Goal: Information Seeking & Learning: Find specific fact

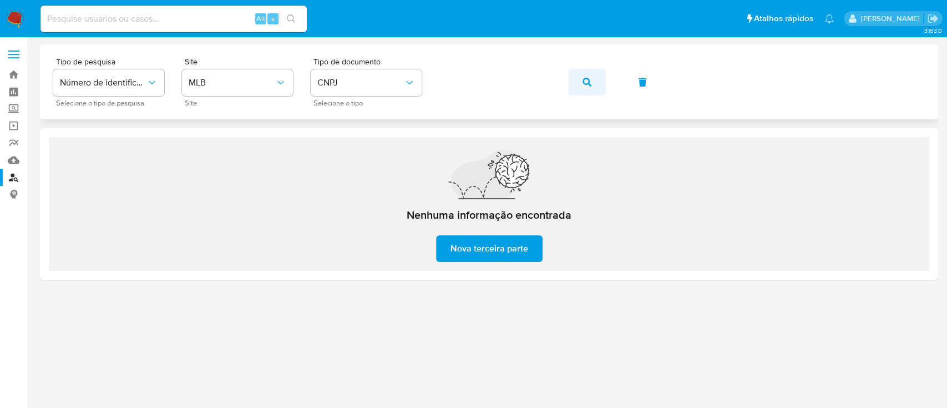
click at [588, 84] on icon "button" at bounding box center [587, 82] width 9 height 9
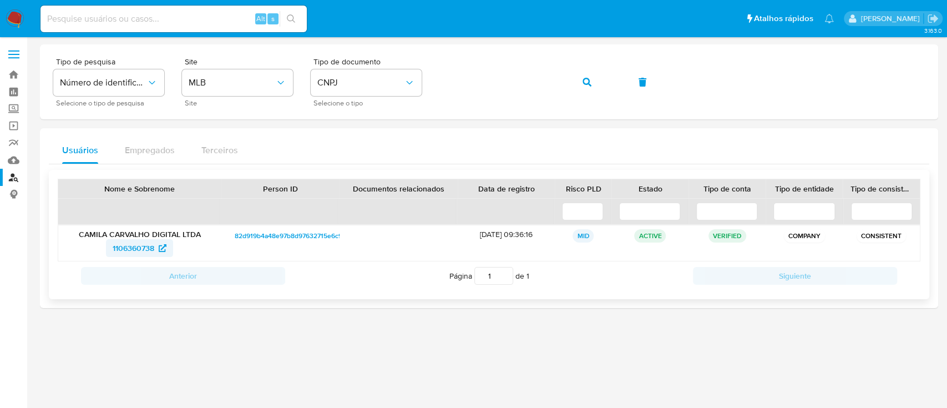
click at [124, 244] on span "1106360738" at bounding box center [134, 248] width 42 height 18
click at [200, 21] on input at bounding box center [173, 19] width 266 height 14
paste input "1262303571"
type input "1262303571"
click at [294, 14] on icon "search-icon" at bounding box center [291, 18] width 9 height 9
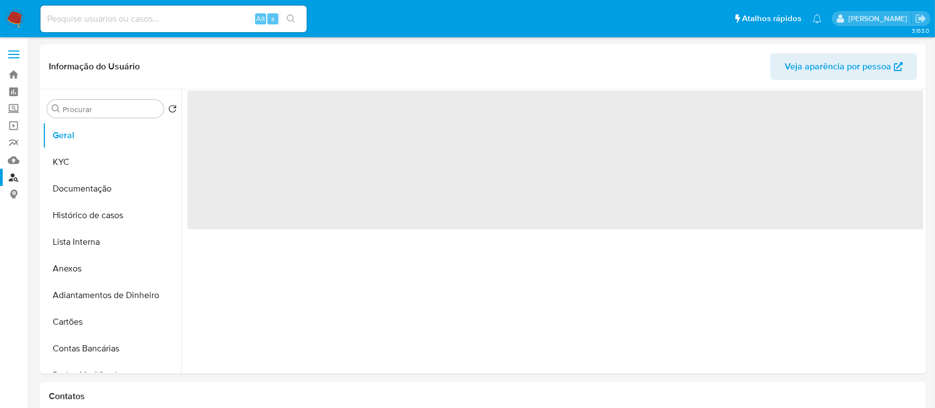
select select "10"
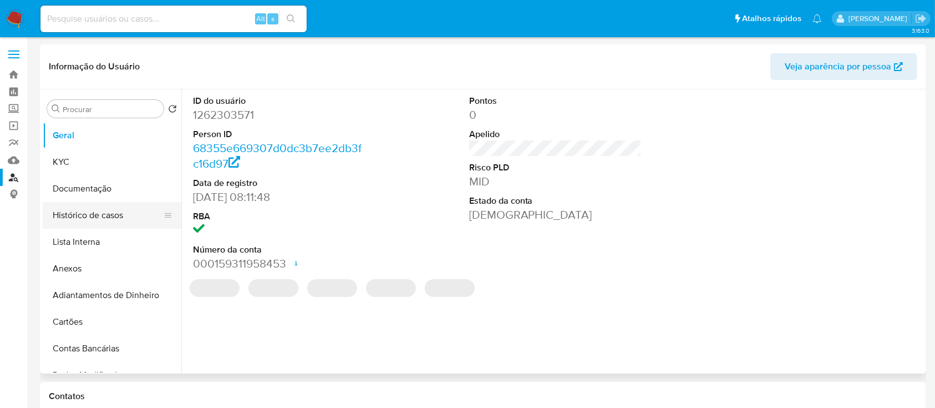
click at [89, 209] on button "Histórico de casos" at bounding box center [108, 215] width 130 height 27
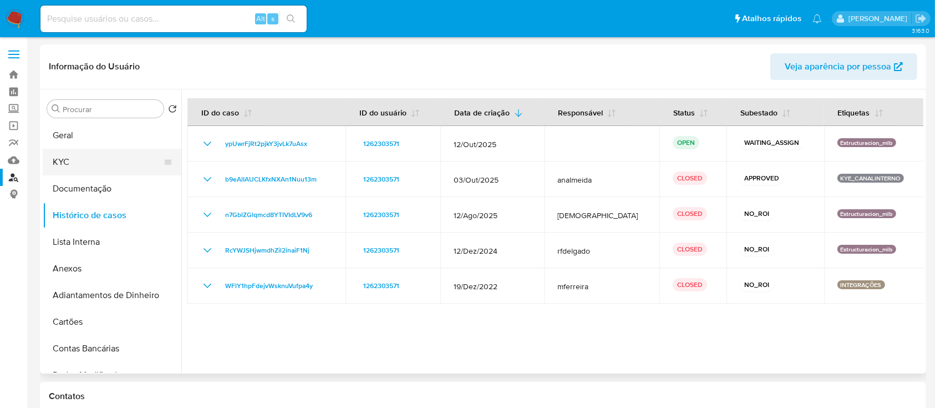
click at [115, 160] on button "KYC" at bounding box center [108, 162] width 130 height 27
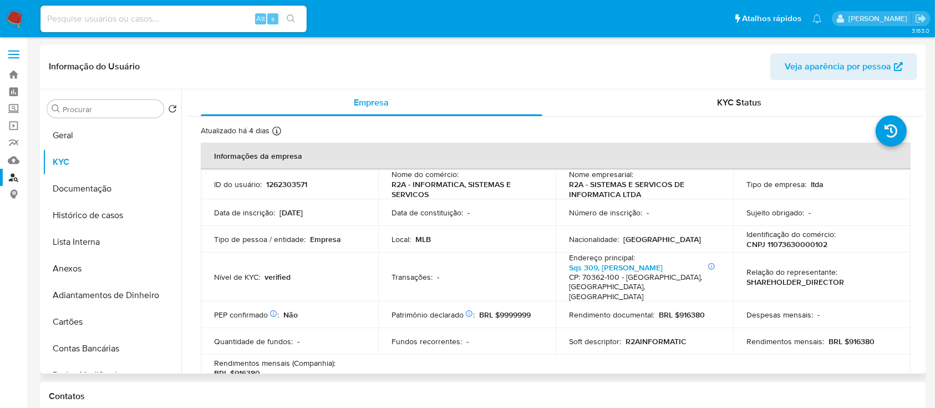
scroll to position [148, 0]
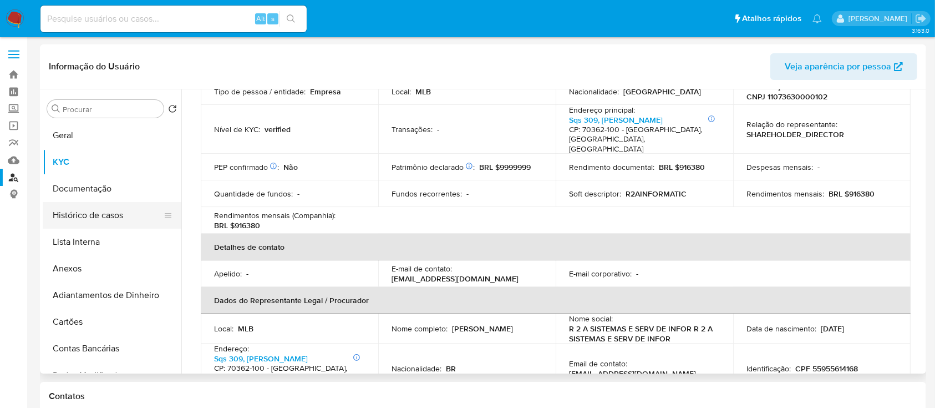
click at [107, 217] on button "Histórico de casos" at bounding box center [108, 215] width 130 height 27
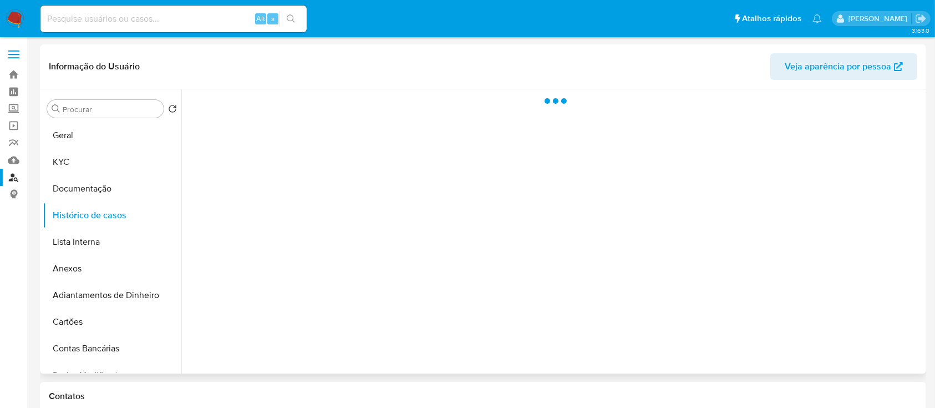
scroll to position [0, 0]
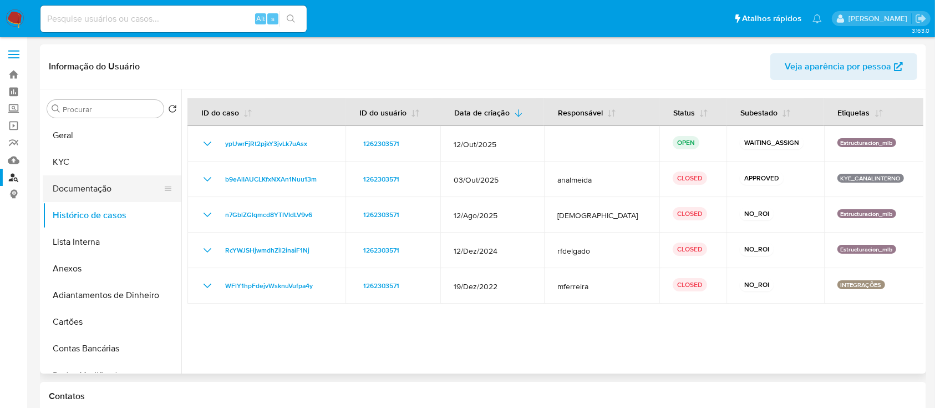
click at [89, 190] on button "Documentação" at bounding box center [108, 188] width 130 height 27
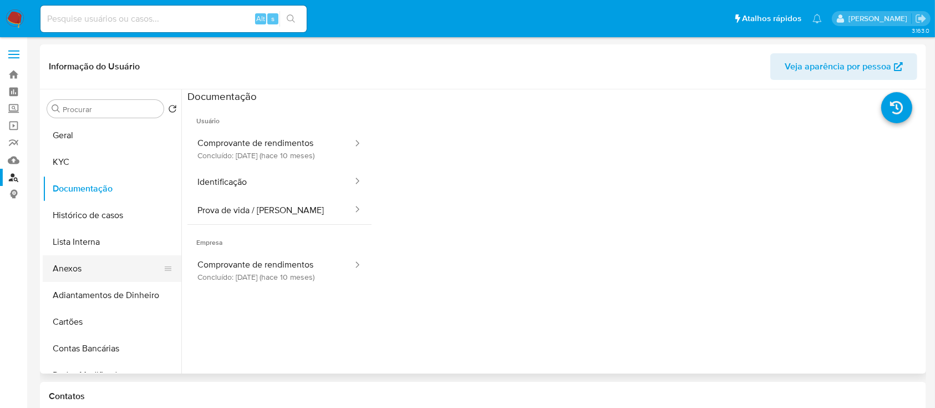
click at [102, 264] on button "Anexos" at bounding box center [108, 268] width 130 height 27
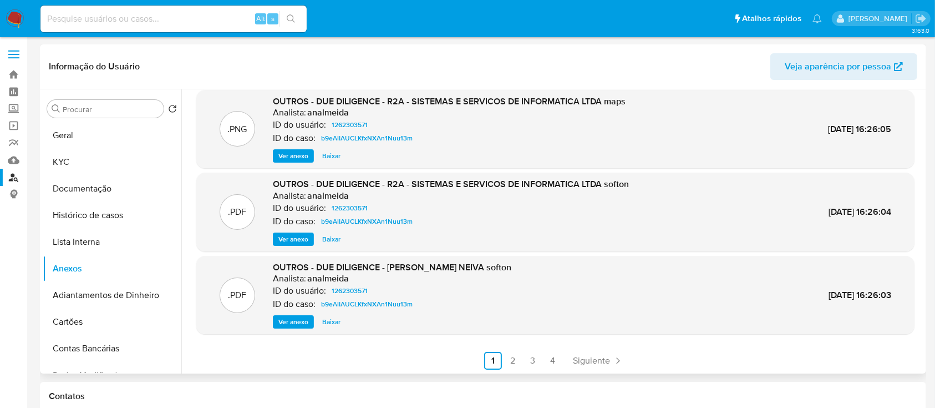
scroll to position [93, 0]
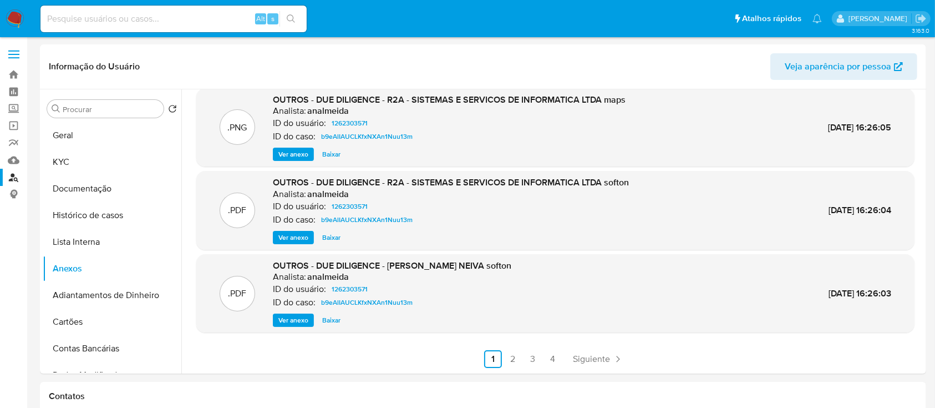
click at [192, 18] on input at bounding box center [173, 19] width 266 height 14
paste input "1966671047"
type input "1966671047"
click at [291, 14] on icon "search-icon" at bounding box center [291, 18] width 8 height 8
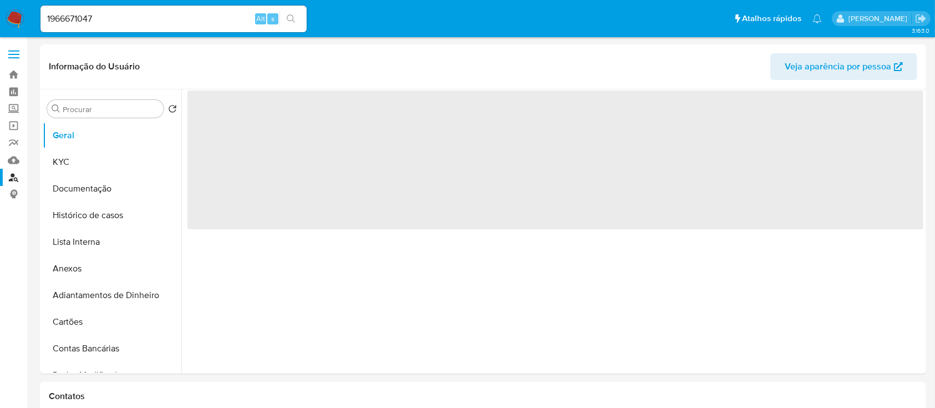
select select "10"
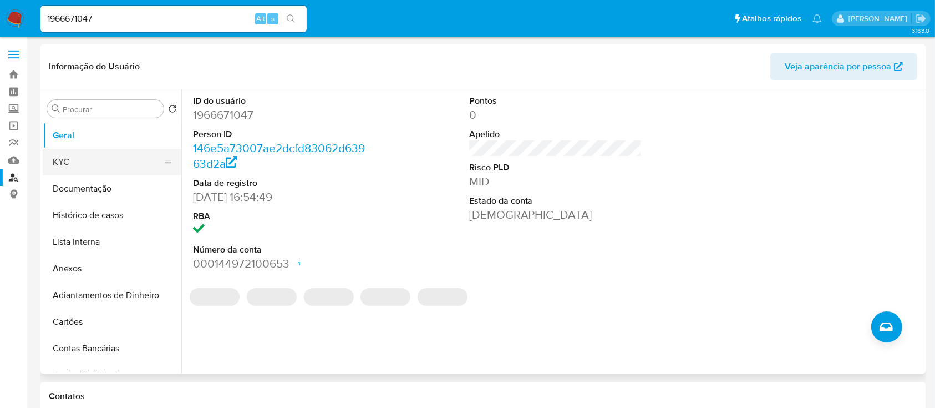
click at [103, 163] on button "KYC" at bounding box center [108, 162] width 130 height 27
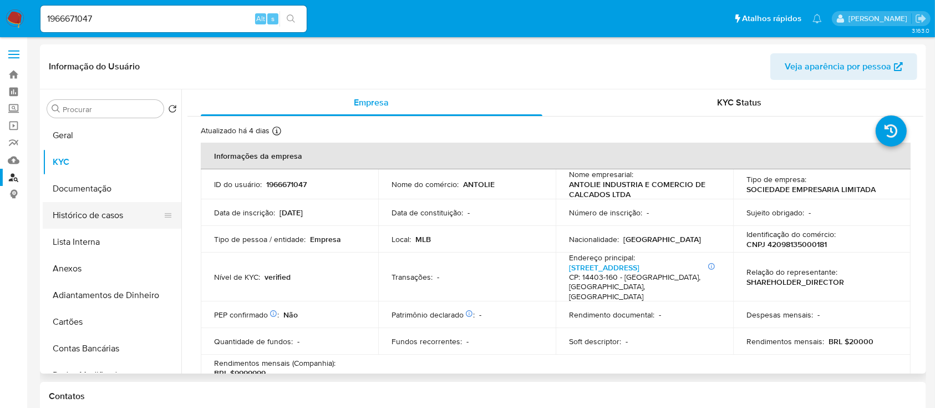
click at [98, 214] on button "Histórico de casos" at bounding box center [108, 215] width 130 height 27
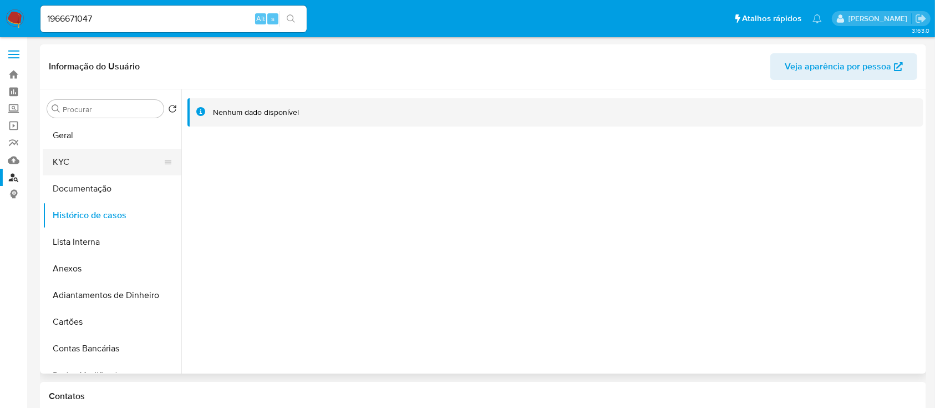
click at [86, 160] on button "KYC" at bounding box center [108, 162] width 130 height 27
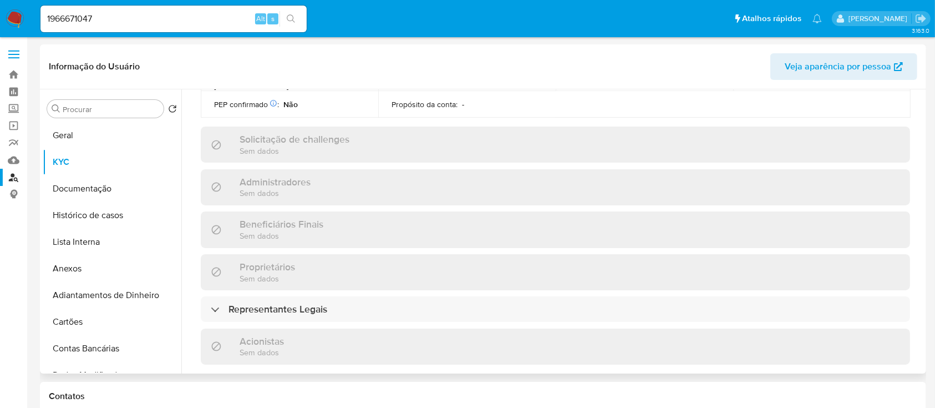
scroll to position [444, 0]
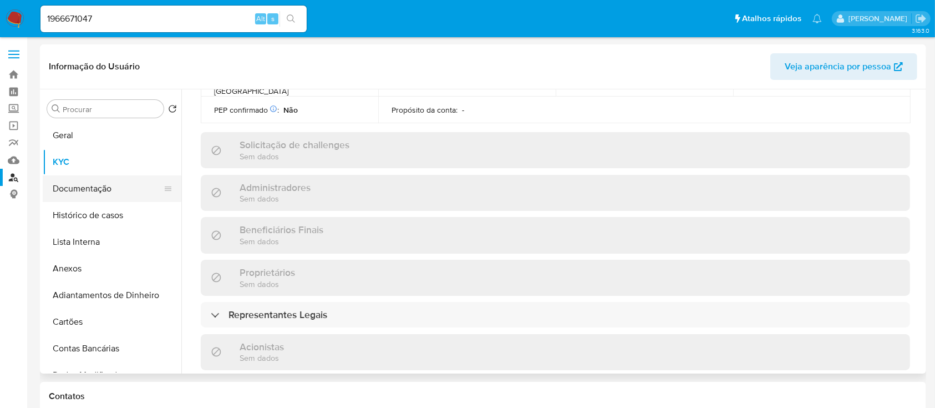
click at [88, 194] on button "Documentação" at bounding box center [108, 188] width 130 height 27
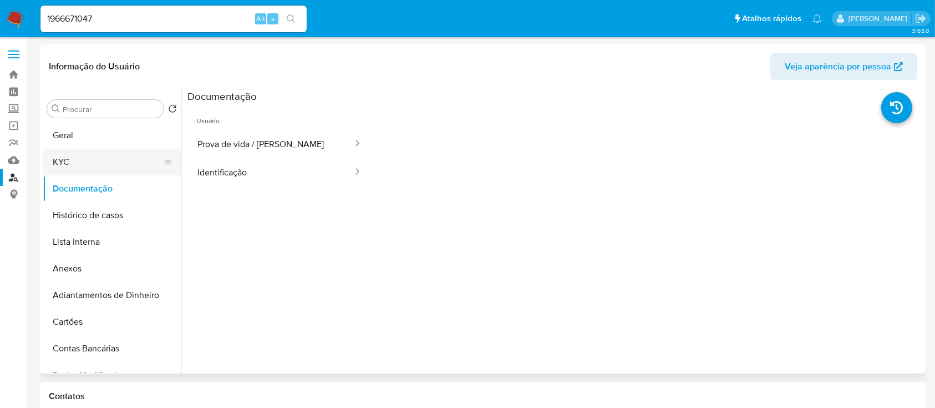
click at [57, 154] on button "KYC" at bounding box center [108, 162] width 130 height 27
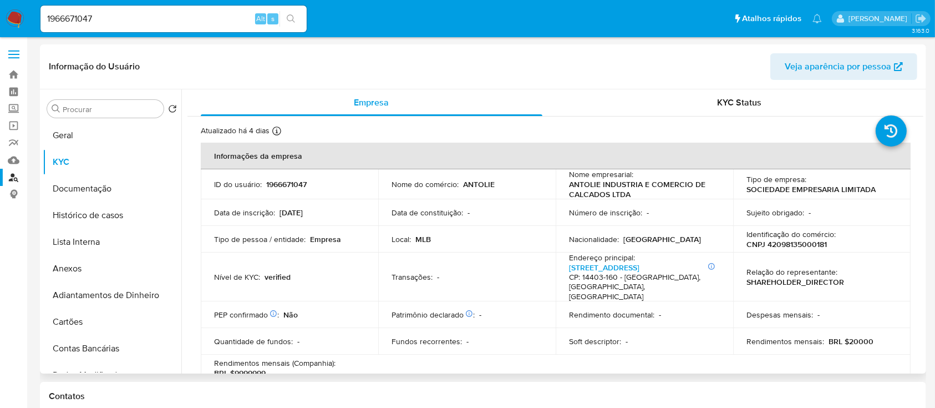
click at [788, 246] on p "CNPJ 42098135000181" at bounding box center [787, 244] width 80 height 10
copy p "42098135000181"
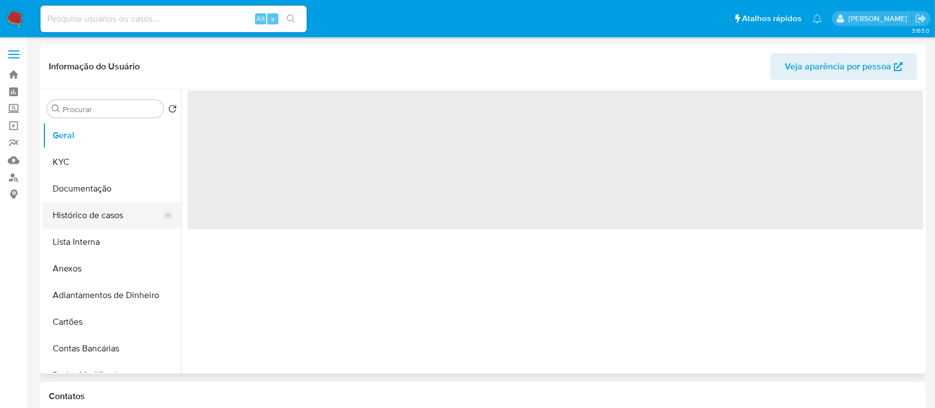
click at [80, 220] on button "Histórico de casos" at bounding box center [108, 215] width 130 height 27
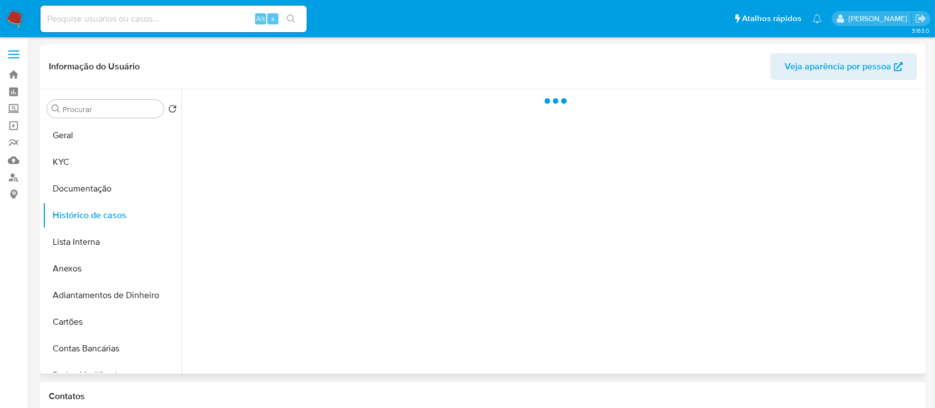
select select "10"
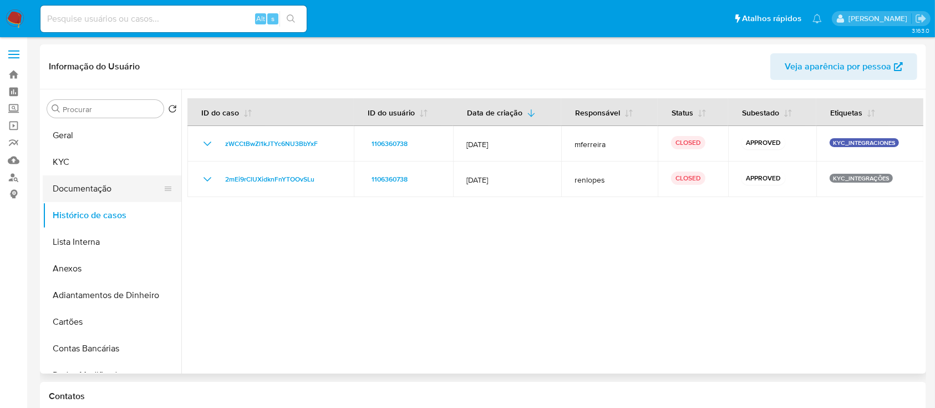
click at [120, 184] on button "Documentação" at bounding box center [108, 188] width 130 height 27
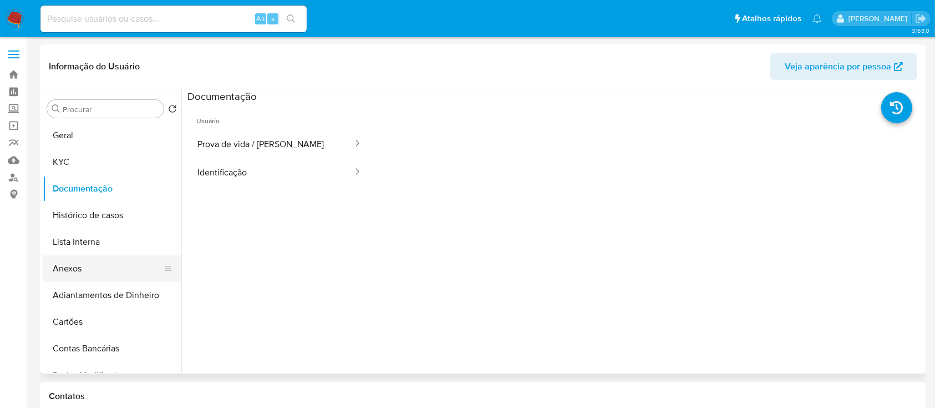
click at [113, 269] on button "Anexos" at bounding box center [108, 268] width 130 height 27
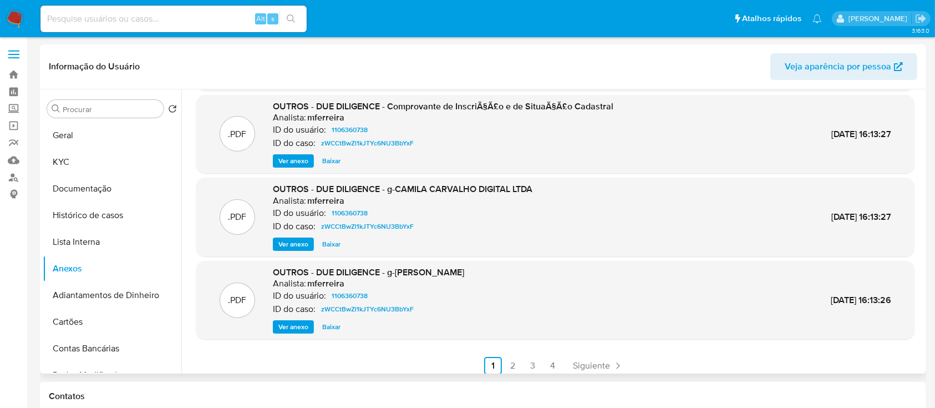
scroll to position [93, 0]
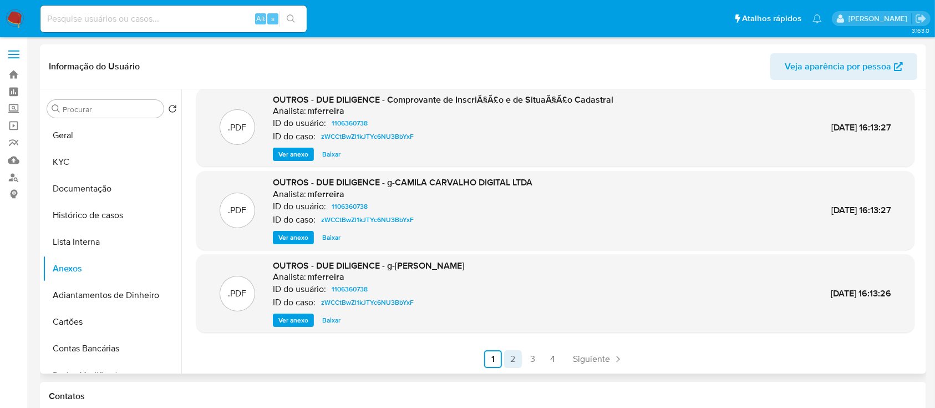
click at [518, 358] on link "2" at bounding box center [513, 359] width 18 height 18
click at [564, 361] on link "3" at bounding box center [563, 359] width 18 height 18
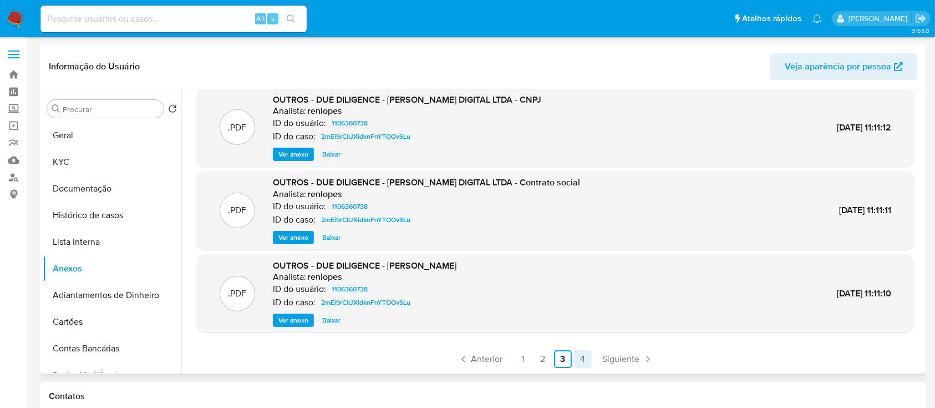
click at [588, 364] on link "4" at bounding box center [583, 359] width 18 height 18
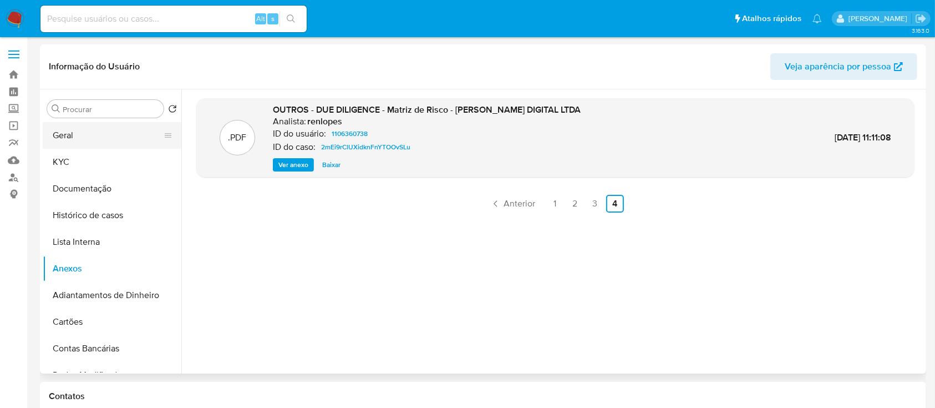
click at [103, 135] on button "Geral" at bounding box center [108, 135] width 130 height 27
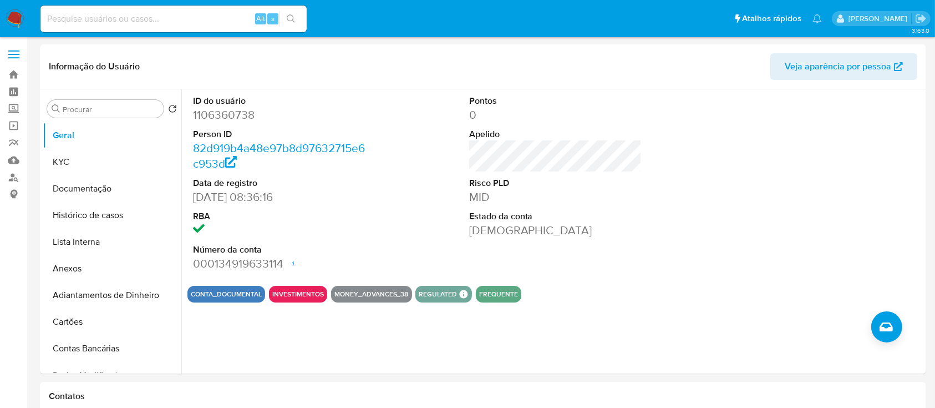
click at [612, 223] on dd "[DEMOGRAPHIC_DATA]" at bounding box center [555, 230] width 173 height 16
click at [79, 158] on button "KYC" at bounding box center [108, 162] width 130 height 27
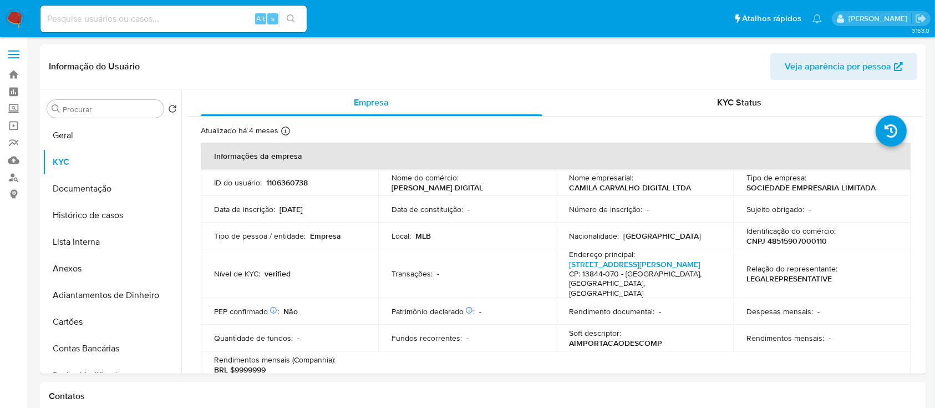
scroll to position [74, 0]
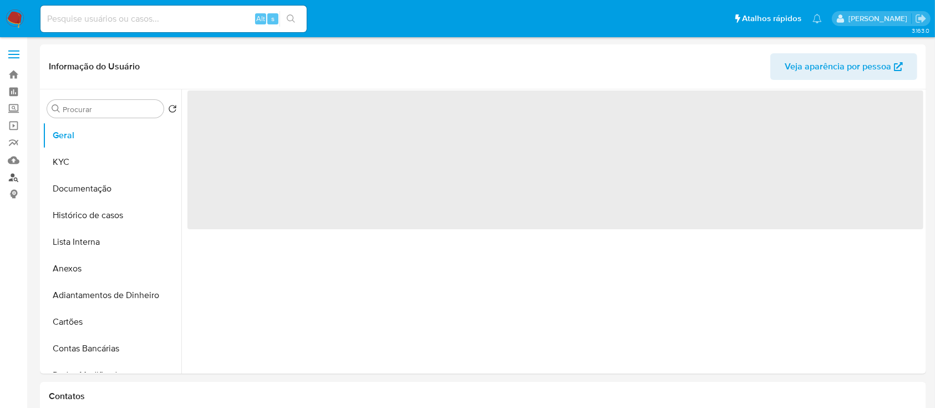
click at [7, 179] on link "Localizador de pessoas" at bounding box center [66, 177] width 132 height 17
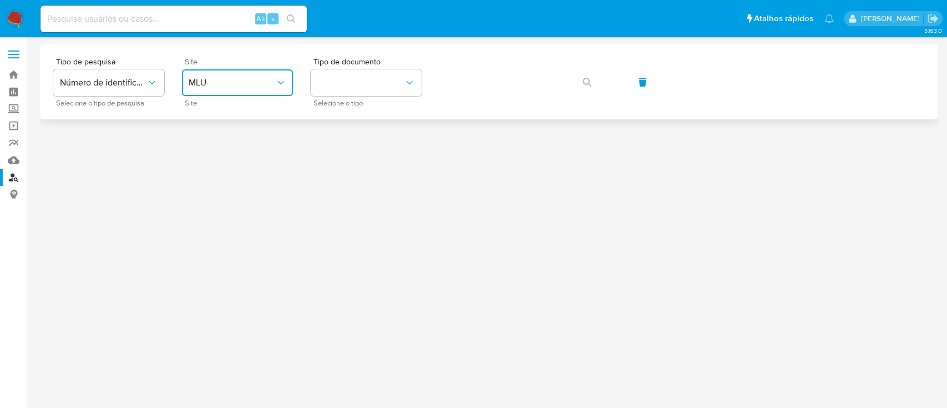
click at [251, 85] on span "MLU" at bounding box center [232, 82] width 87 height 11
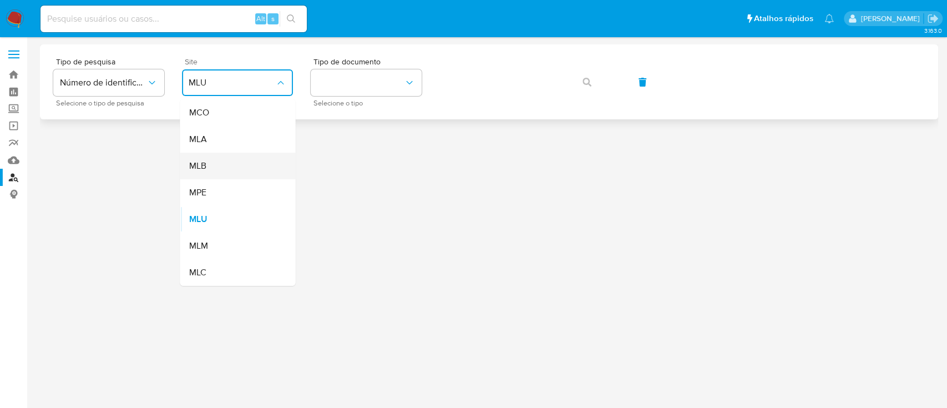
click at [240, 155] on div "MLB" at bounding box center [234, 166] width 91 height 27
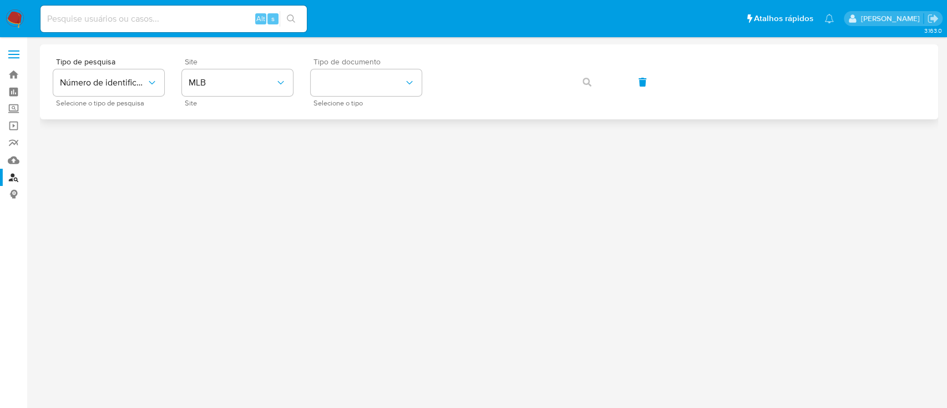
click at [354, 100] on span "Selecione o tipo" at bounding box center [368, 103] width 111 height 6
click at [355, 124] on div at bounding box center [489, 202] width 898 height 316
click at [367, 97] on div "Tipo de documento Selecione o tipo" at bounding box center [366, 82] width 111 height 48
click at [373, 90] on button "identificationType" at bounding box center [366, 82] width 111 height 27
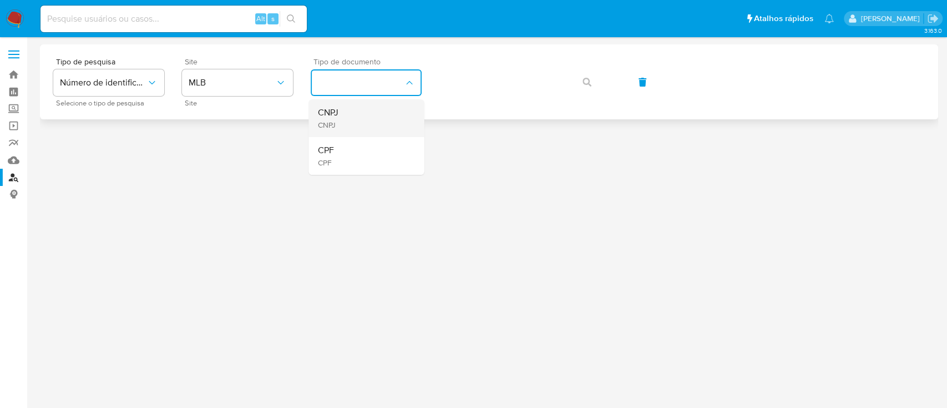
click at [373, 112] on div "CNPJ CNPJ" at bounding box center [362, 118] width 91 height 38
click at [580, 82] on button "button" at bounding box center [587, 82] width 38 height 27
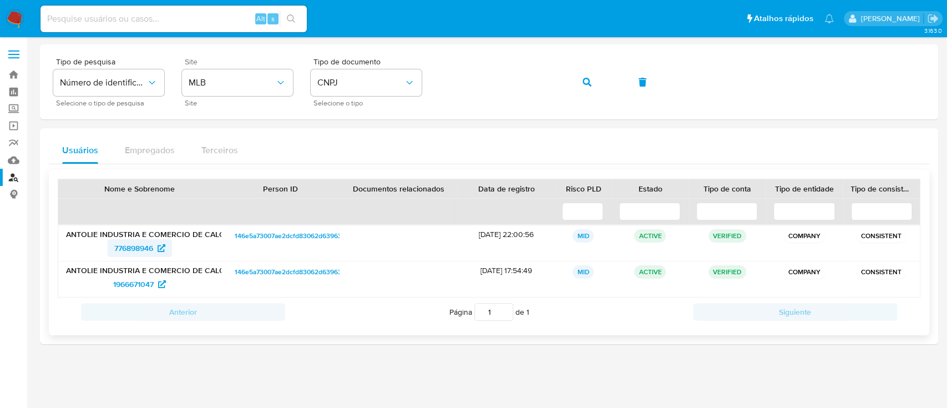
drag, startPoint x: 146, startPoint y: 260, endPoint x: 138, endPoint y: 247, distance: 15.2
